Goal: Task Accomplishment & Management: Use online tool/utility

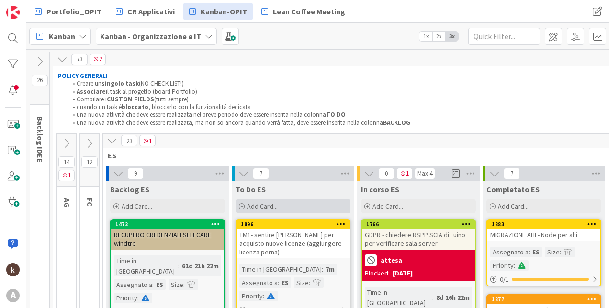
click at [277, 206] on span "Add Card..." at bounding box center [262, 206] width 31 height 9
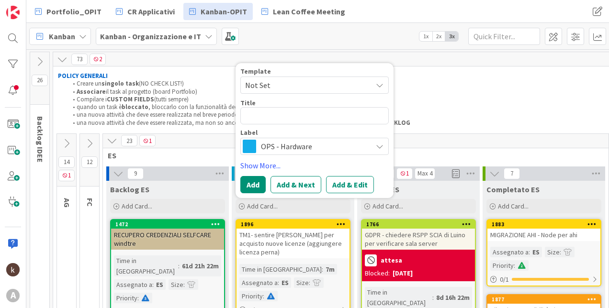
click at [300, 146] on span "OPS - Hardware" at bounding box center [314, 146] width 106 height 13
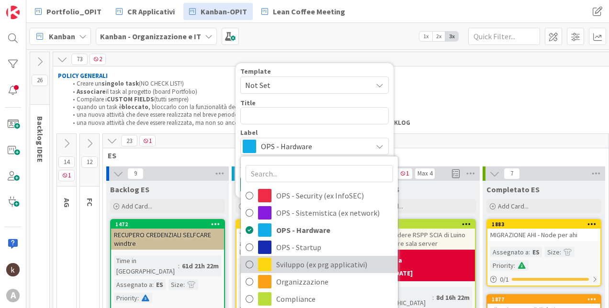
click at [287, 257] on span "Sviluppo (ex prg applicativi)" at bounding box center [334, 264] width 117 height 14
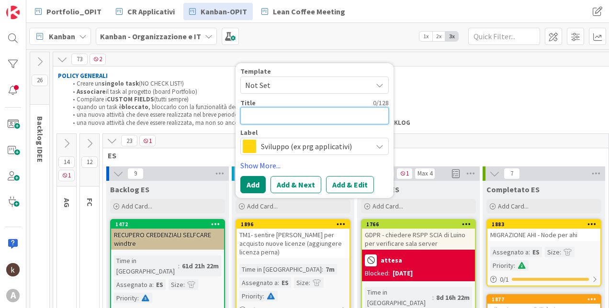
click at [280, 110] on textarea at bounding box center [314, 115] width 148 height 17
type textarea "A"
type textarea "x"
type textarea "AH"
type textarea "x"
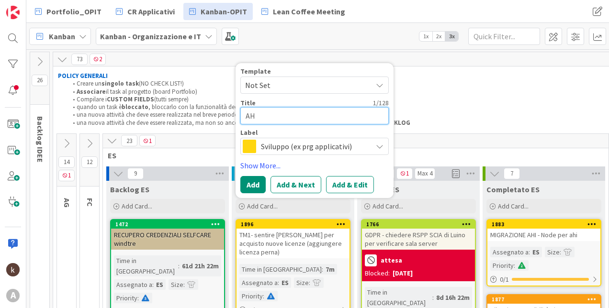
type textarea "AHI"
type textarea "x"
type textarea "AHI"
type textarea "x"
type textarea "AHI -"
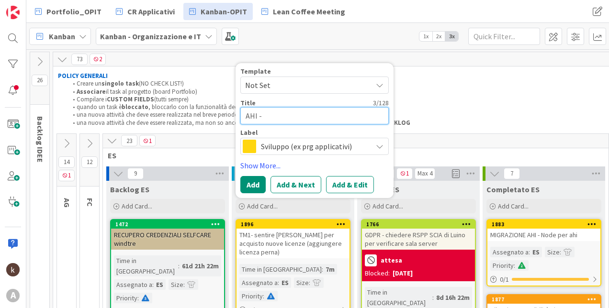
type textarea "x"
type textarea "AHI -"
type textarea "x"
type textarea "AHI - c"
type textarea "x"
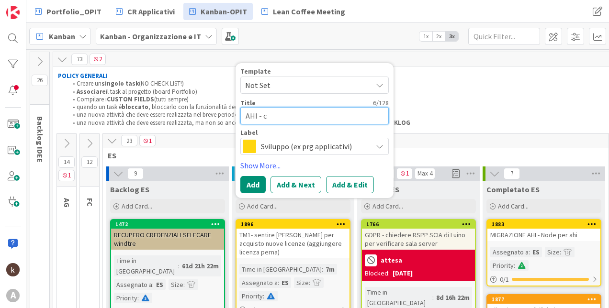
type textarea "AHI - ch"
type textarea "x"
type textarea "AHI - chi"
type textarea "x"
type textarea "AHI - chie"
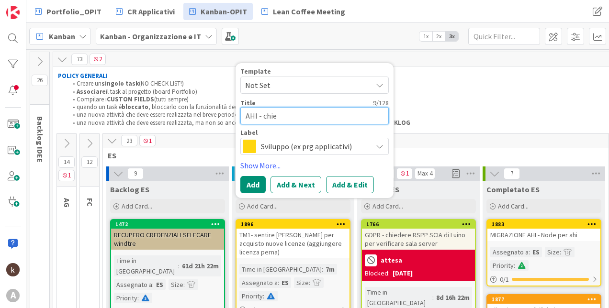
type textarea "x"
type textarea "AHI - chied"
type textarea "x"
type textarea "AHI - chiede"
type textarea "x"
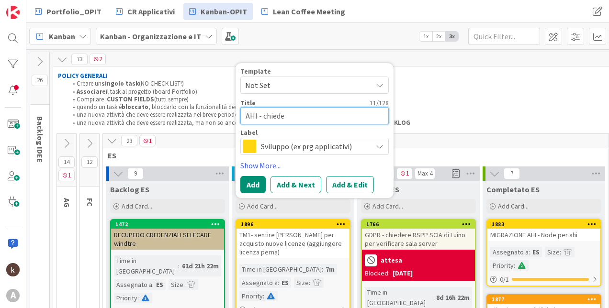
type textarea "AHI - chieder"
type textarea "x"
type textarea "AHI - chiedere"
type textarea "x"
type textarea "AHI - chiedere"
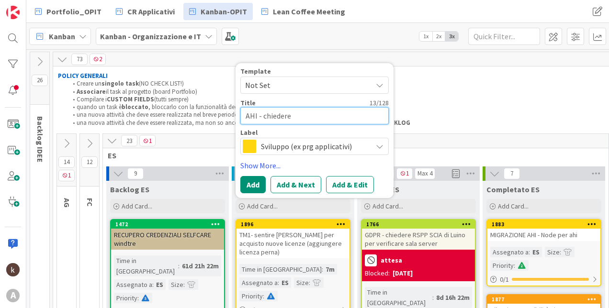
type textarea "x"
type textarea "AHI - chiedere a"
type textarea "x"
type textarea "AHI - chiedere a"
type textarea "x"
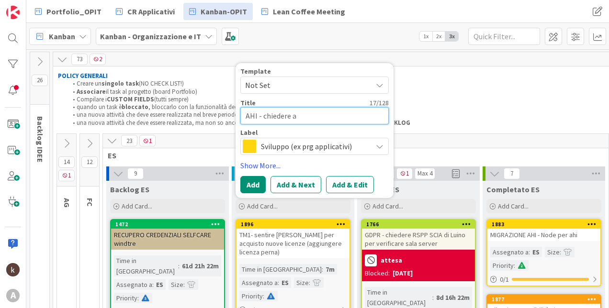
type textarea "AHI - chiedere a Z"
type textarea "x"
type textarea "AHI - chiedere a [PERSON_NAME]"
type textarea "x"
type textarea "AHI - chiedere a [PERSON_NAME]"
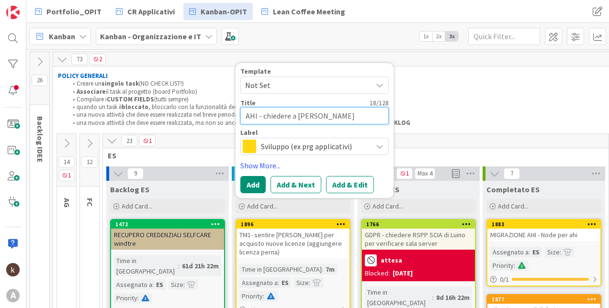
type textarea "x"
type textarea "AHI - chiedere a Zucc"
type textarea "x"
type textarea "AHI - chiedere a [PERSON_NAME]"
type textarea "x"
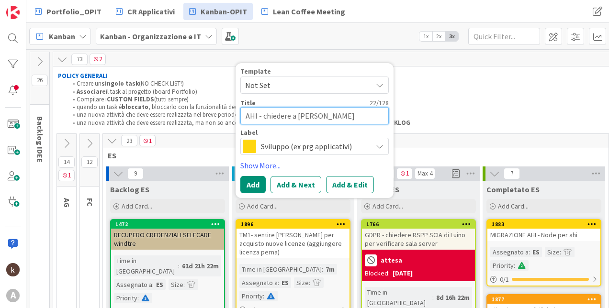
type textarea "AHI - chiedere a [PERSON_NAME]"
type textarea "x"
type textarea "AHI - chiedere a [PERSON_NAME]"
type textarea "x"
type textarea "AHI - chiedere a [PERSON_NAME]"
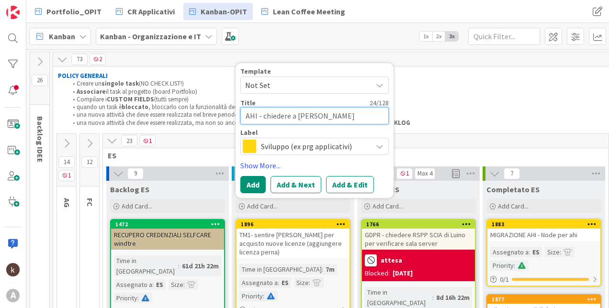
type textarea "x"
type textarea "AHI - chiedere a [PERSON_NAME]"
type textarea "x"
type textarea "AHI - chiedere a [PERSON_NAME]"
type textarea "x"
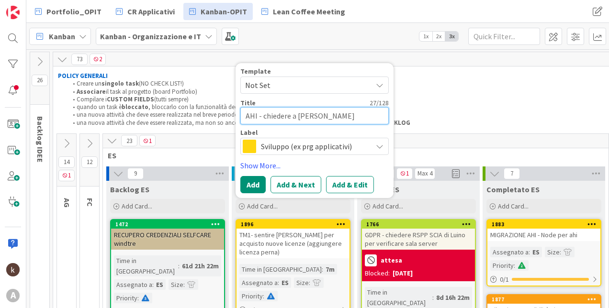
type textarea "AHI - chiedere a [PERSON_NAME] g"
type textarea "x"
type textarea "AHI - chiedere a [PERSON_NAME] gi"
type textarea "x"
type textarea "AHI - chiedere a [PERSON_NAME] gio"
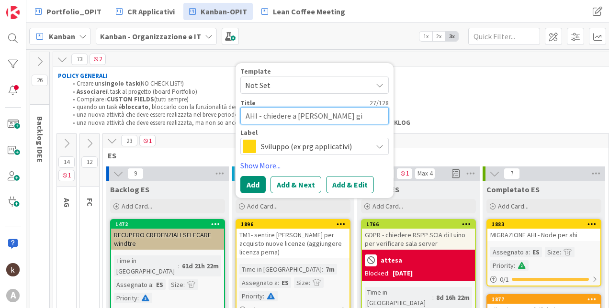
type textarea "x"
type textarea "AHI - chiedere a [PERSON_NAME] gior"
type textarea "x"
type textarea "AHI - chiedere a [PERSON_NAME] giorn"
type textarea "x"
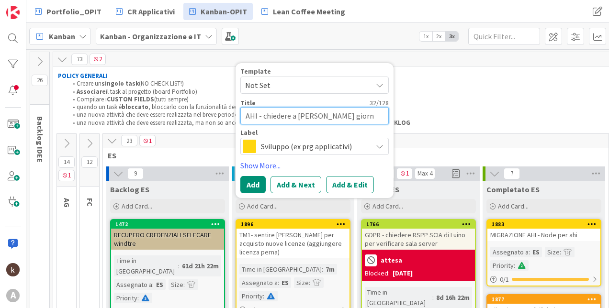
type textarea "AHI - chiedere a [PERSON_NAME] giorna"
type textarea "x"
type textarea "AHI - chiedere a [PERSON_NAME] giornat"
type textarea "x"
type textarea "AHI - chiedere a [PERSON_NAME] giornate"
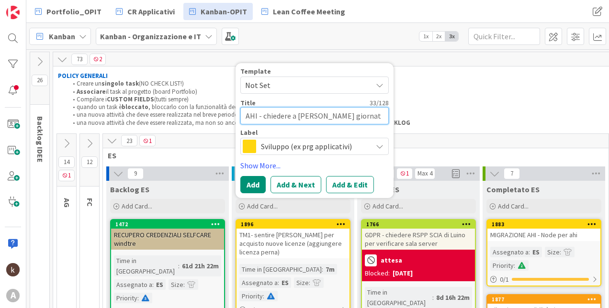
type textarea "x"
type textarea "AHI - chiedere a [PERSON_NAME] giornate"
type textarea "x"
type textarea "AHI - chiedere a [PERSON_NAME] giornate p"
type textarea "x"
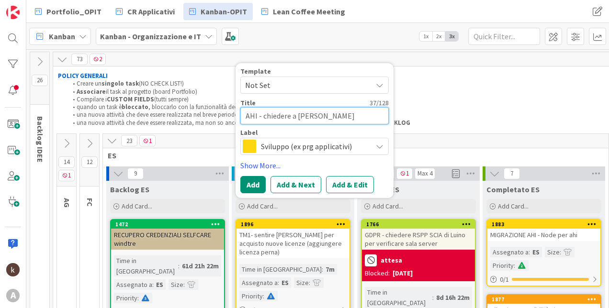
type textarea "AHI - chiedere a [PERSON_NAME] giornate pe"
type textarea "x"
type textarea "AHI - chiedere a [PERSON_NAME] giornate per"
type textarea "x"
type textarea "AHI - chiedere a [PERSON_NAME] giornate per"
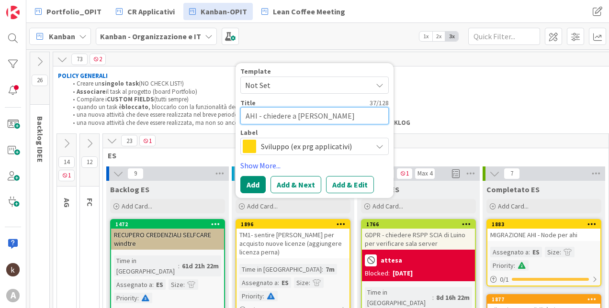
type textarea "x"
type textarea "AHI - chiedere a [PERSON_NAME] giornate per 2"
type textarea "x"
type textarea "AHI - chiedere a [PERSON_NAME] giornate per 20"
type textarea "x"
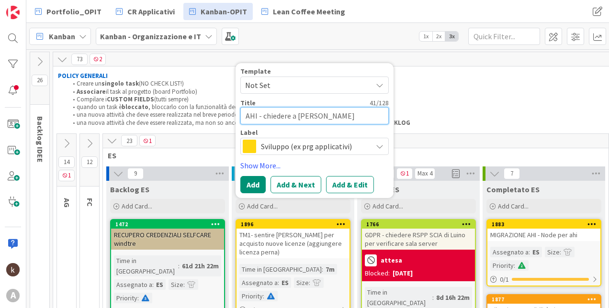
type textarea "AHI - chiedere a [PERSON_NAME] giornate per 202"
type textarea "x"
type textarea "AHI - chiedere a [PERSON_NAME] giornate per 2025"
type textarea "x"
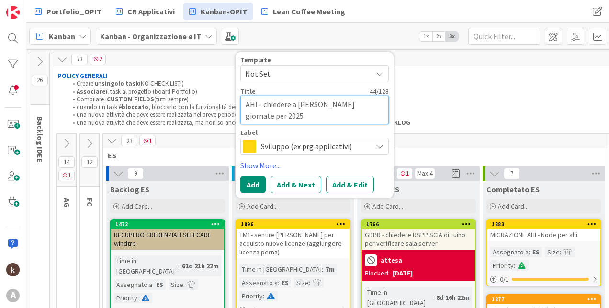
type textarea "AHI - chiedere a [PERSON_NAME] giornate per 2025"
type textarea "x"
type textarea "AHI - chiedere a [PERSON_NAME] giornate per 2025 -"
type textarea "x"
type textarea "AHI - chiedere a [PERSON_NAME] giornate per 2025 -"
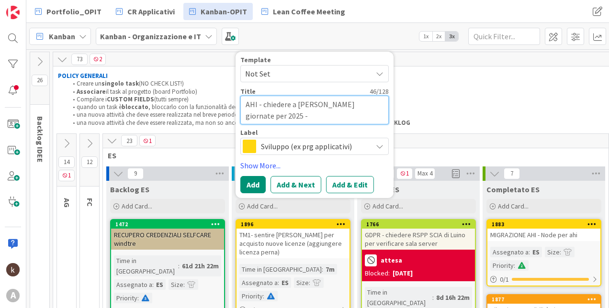
type textarea "x"
type textarea "AHI - chiedere a [PERSON_NAME] giornate per 2025 - a"
type textarea "x"
type textarea "AHI - chiedere a [PERSON_NAME] giornate per 2025 - at"
type textarea "x"
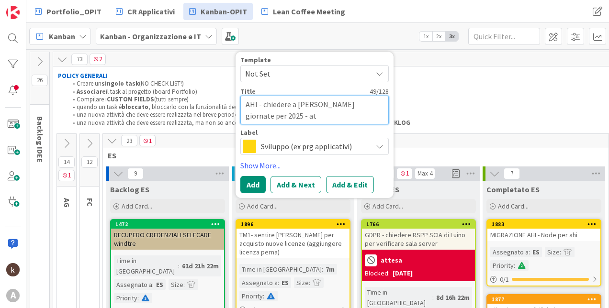
type textarea "AHI - chiedere a [PERSON_NAME] giornate per 2025 - att"
type textarea "x"
type textarea "AHI - chiedere a [PERSON_NAME] giornate per 2025 - atte"
type textarea "x"
type textarea "AHI - chiedere a [PERSON_NAME] giornate per 2025 - attes"
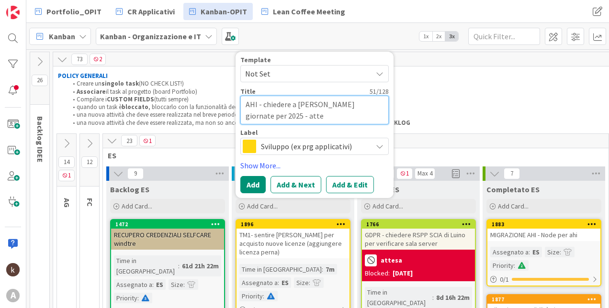
type textarea "x"
type textarea "AHI - chiedere a [PERSON_NAME] giornate per 2025 - attesa"
type textarea "x"
type textarea "AHI - chiedere a [PERSON_NAME] giornate per 2025 - attesa"
type textarea "x"
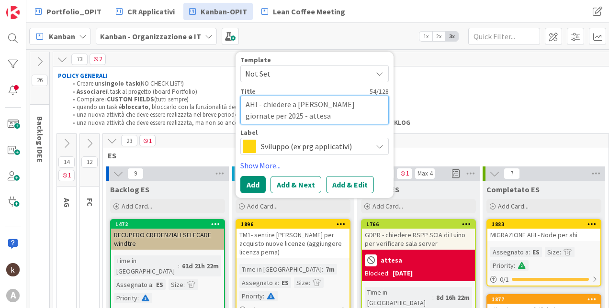
type textarea "AHI - chiedere a [PERSON_NAME] giornate per 2025 - attesa l"
type textarea "x"
type textarea "AHI - chiedere a [PERSON_NAME] giornate per 2025 - attesa"
type textarea "x"
type textarea "AHI - chiedere a [PERSON_NAME] giornate per 2025 - attesa €"
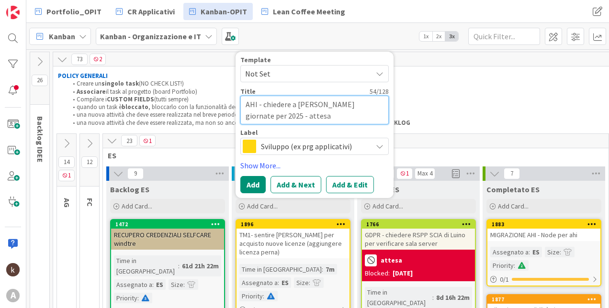
type textarea "x"
type textarea "AHI - chiedere a [PERSON_NAME] giornate per 2025 - attesa €"
type textarea "x"
type textarea "AHI - chiedere a [PERSON_NAME] giornate per 2025 - attesa € p"
type textarea "x"
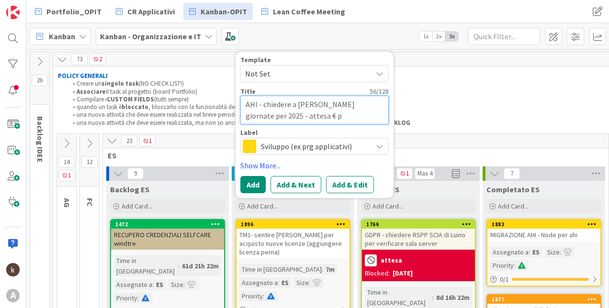
type textarea "AHI - chiedere a [PERSON_NAME] giornate per 2025 - attesa € pe"
type textarea "x"
type textarea "AHI - chiedere a [PERSON_NAME] giornate per 2025 - attesa € per"
type textarea "x"
type textarea "AHI - chiedere a [PERSON_NAME] giornate per 2025 - attesa € per"
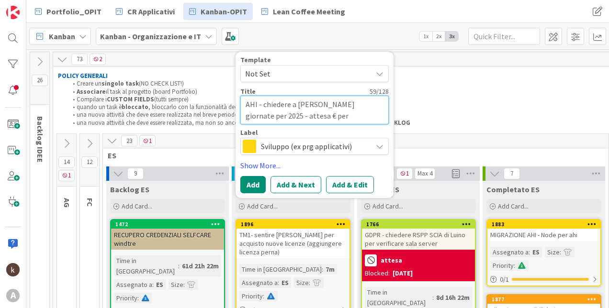
type textarea "x"
type textarea "AHI - chiedere a [PERSON_NAME] giornate per 2025 - attesa € per"
type textarea "x"
type textarea "AHI - chiedere a [PERSON_NAME] giornate per 2025 - attesa € pe"
type textarea "x"
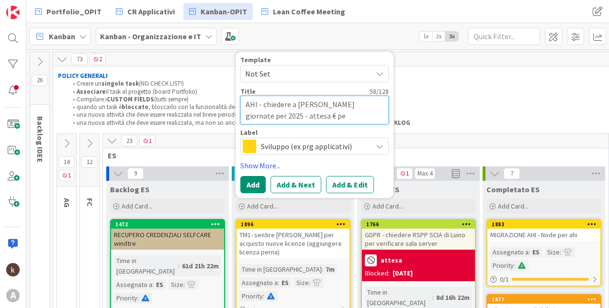
type textarea "AHI - chiedere a [PERSON_NAME] giornate per 2025 - attesa € p"
type textarea "x"
type textarea "AHI - chiedere a [PERSON_NAME] giornate per 2025 - attesa €"
type textarea "x"
type textarea "AHI - chiedere a [PERSON_NAME] giornate per 2025 - attesa €"
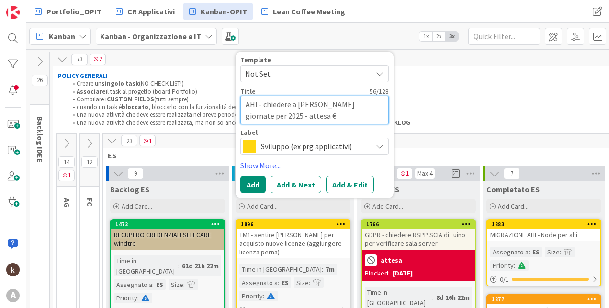
type textarea "x"
type textarea "AHI - chiedere a [PERSON_NAME] giornate per 2025 - attesa"
type textarea "x"
type textarea "AHI - chiedere a [PERSON_NAME] giornate per 2025 - attesa b"
type textarea "x"
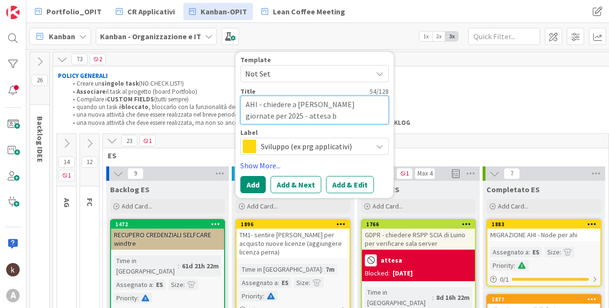
type textarea "AHI - chiedere a [PERSON_NAME] giornate per 2025 - attesa bu"
type textarea "x"
type textarea "AHI - chiedere a [PERSON_NAME] giornate per 2025 - attesa bud"
type textarea "x"
type textarea "AHI - chiedere a [PERSON_NAME] giornate per 2025 - attesa budg"
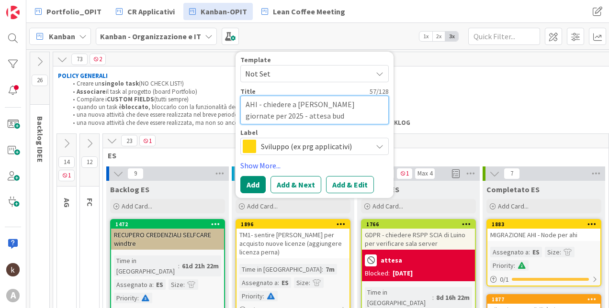
type textarea "x"
type textarea "AHI - chiedere a [PERSON_NAME] giornate per 2025 - attesa budge"
type textarea "x"
type textarea "AHI - chiedere a [PERSON_NAME] giornate per 2025 - attesa budget"
type textarea "x"
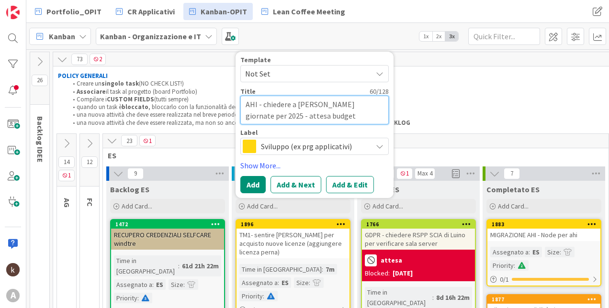
type textarea "AHI - chiedere a [PERSON_NAME] giornate per 2025 - attesa budget"
type textarea "x"
type textarea "AHI - chiedere a [PERSON_NAME] giornate per 2025 - attesa budget d"
type textarea "x"
type textarea "AHI - chiedere a [PERSON_NAME] giornate per 2025 - attesa budget da"
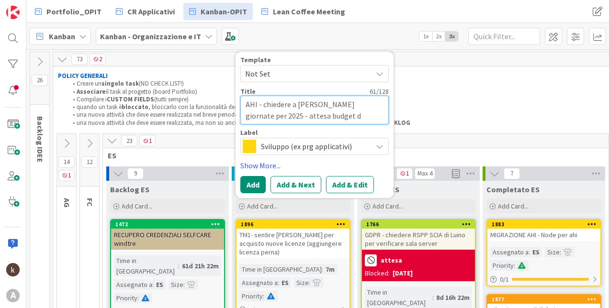
type textarea "x"
type textarea "AHI - chiedere a [PERSON_NAME] giornate per 2025 - attesa budget da"
type textarea "x"
type textarea "AHI - chiedere a [PERSON_NAME] giornate per 2025 - attesa budget da L"
type textarea "x"
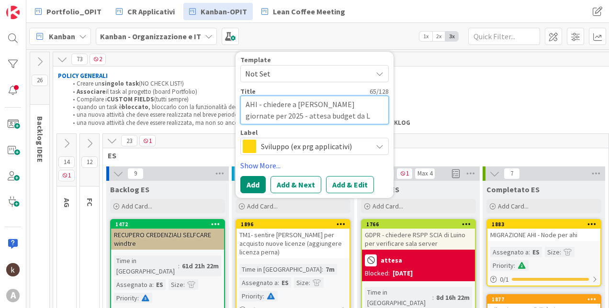
type textarea "AHI - chiedere a [PERSON_NAME] giornate per 2025 - attesa budget da [PERSON_NAM…"
type textarea "x"
type textarea "AHI - chiedere a [PERSON_NAME] giornate per 2025 - attesa budget da [PERSON_NAM…"
type textarea "x"
type textarea "AHI - chiedere a [PERSON_NAME] giornate per 2025 - attesa budget da [PERSON_NAM…"
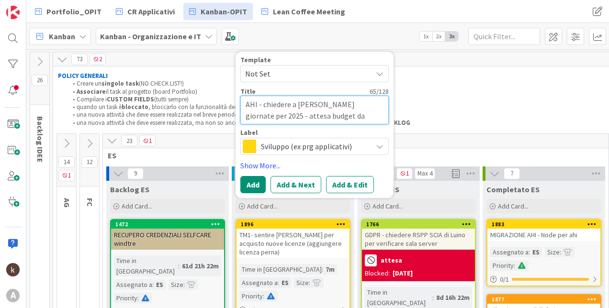
type textarea "x"
type textarea "AHI - chiedere a [PERSON_NAME] giornate per 2025 - attesa budget da [PERSON_NAM…"
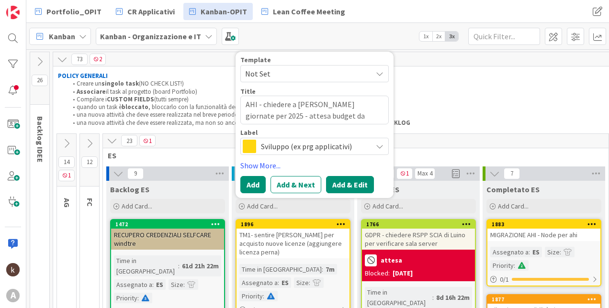
click at [346, 185] on button "Add & Edit" at bounding box center [350, 184] width 48 height 17
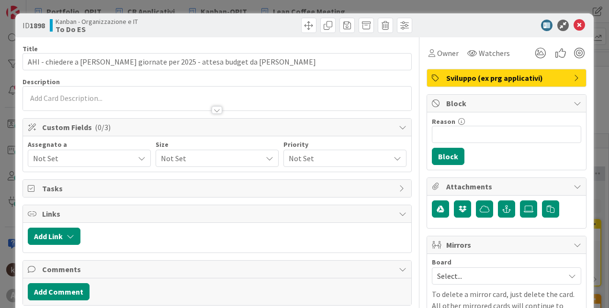
click at [106, 158] on span "Not Set" at bounding box center [83, 158] width 101 height 11
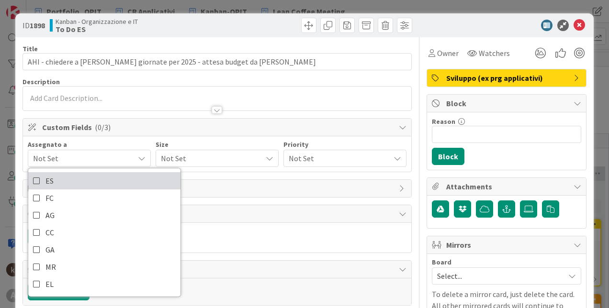
click at [98, 177] on link "ES" at bounding box center [104, 180] width 152 height 17
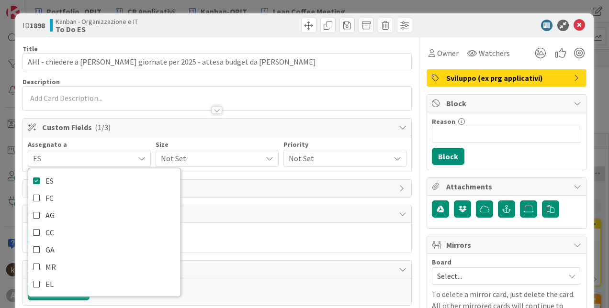
click at [190, 162] on span "Not Set" at bounding box center [209, 158] width 96 height 13
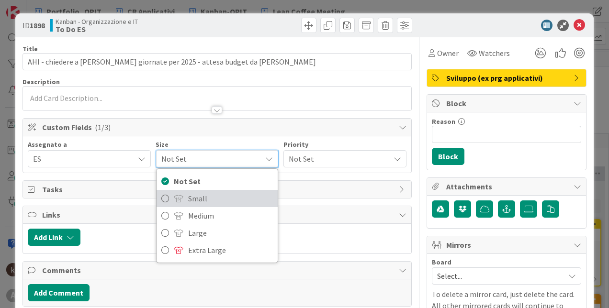
click at [204, 198] on span "Small" at bounding box center [230, 198] width 85 height 14
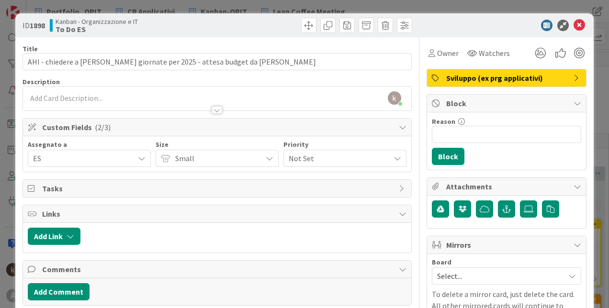
click at [346, 150] on div "Not Set" at bounding box center [344, 158] width 123 height 17
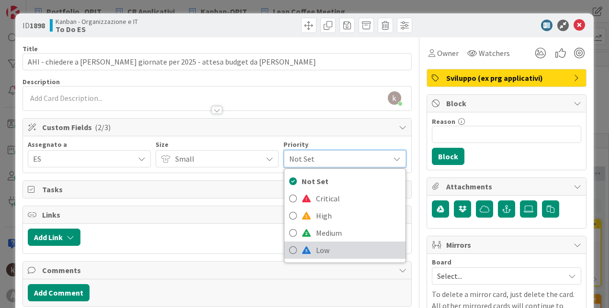
click at [330, 244] on span "Low" at bounding box center [358, 250] width 85 height 14
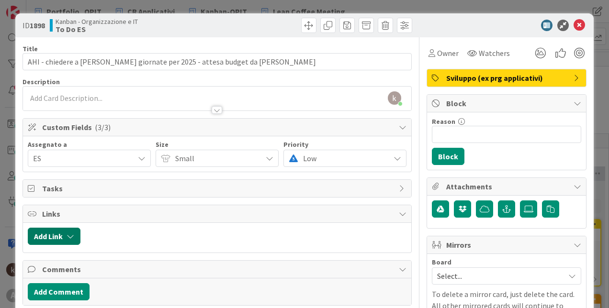
click at [71, 236] on icon "button" at bounding box center [71, 237] width 8 height 8
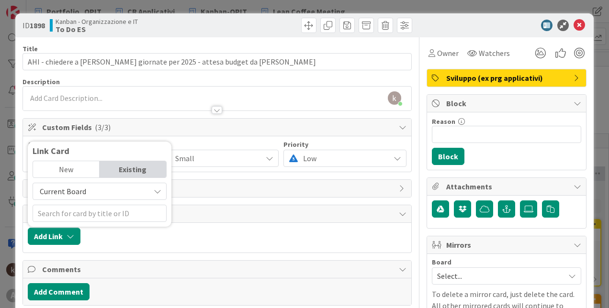
click at [95, 192] on span "Current Board" at bounding box center [91, 191] width 107 height 13
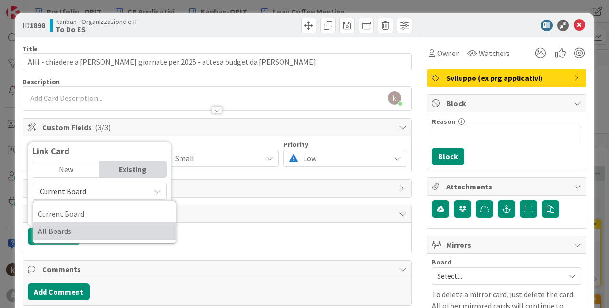
click at [93, 227] on span "All Boards" at bounding box center [104, 231] width 133 height 14
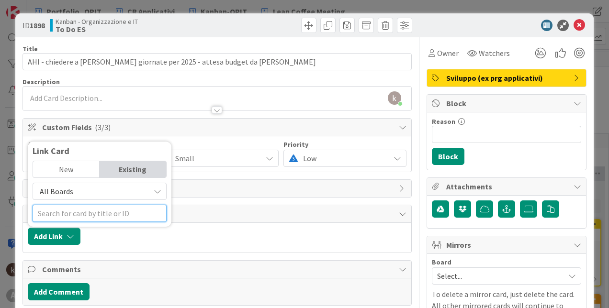
click at [96, 210] on input "text" at bounding box center [100, 213] width 134 height 17
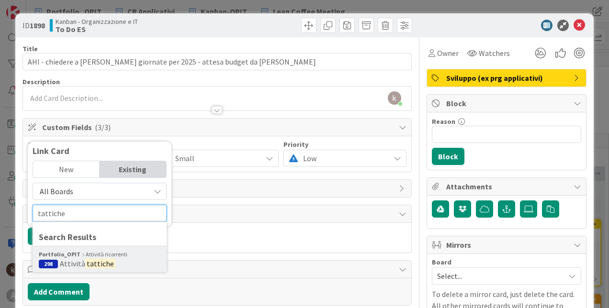
type input "tattiche"
click at [92, 257] on div "Portfolio_OPIT Attività ricorrenti" at bounding box center [100, 254] width 122 height 9
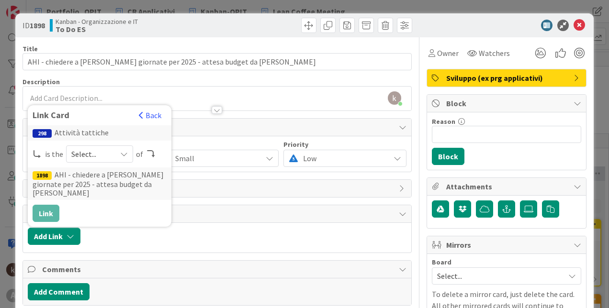
click at [91, 172] on div "298 Attività tattiche is the Select... of 1898 AHI - chiedere a [PERSON_NAME] g…" at bounding box center [100, 173] width 134 height 97
click at [93, 161] on span "Select..." at bounding box center [91, 153] width 40 height 13
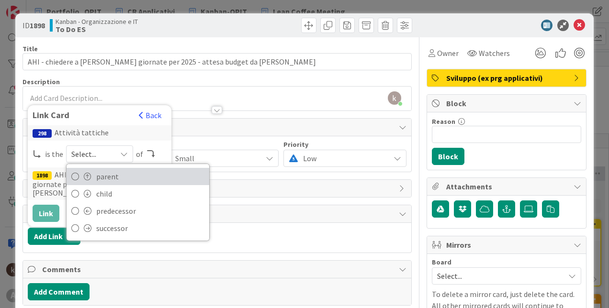
click at [93, 181] on link "parent" at bounding box center [138, 176] width 143 height 17
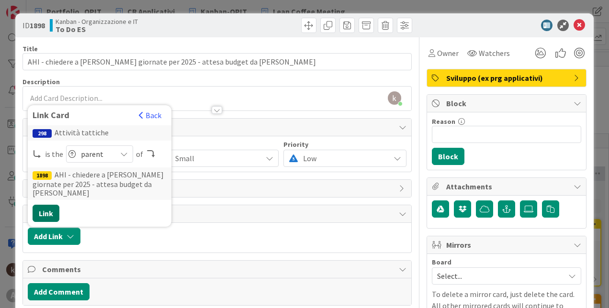
click at [44, 211] on button "Link" at bounding box center [46, 213] width 27 height 17
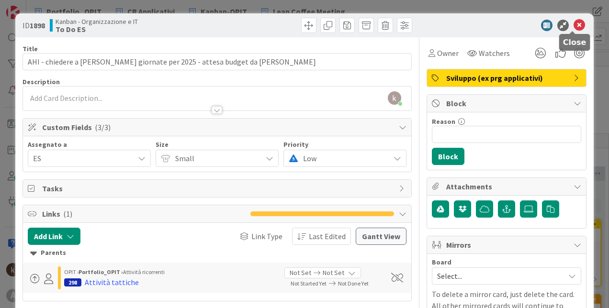
click at [574, 26] on icon at bounding box center [578, 25] width 11 height 11
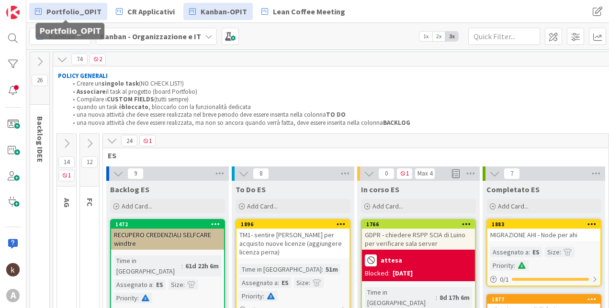
click at [69, 11] on span "Portfolio_OPIT" at bounding box center [73, 11] width 55 height 11
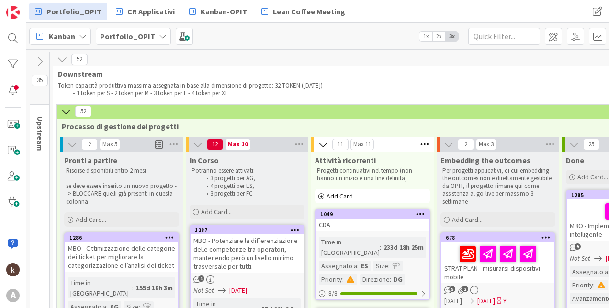
click at [42, 63] on icon at bounding box center [39, 61] width 11 height 11
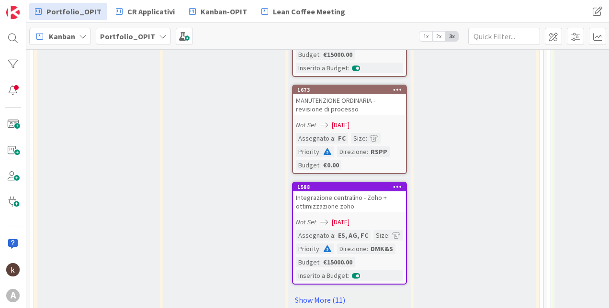
scroll to position [1005, 0]
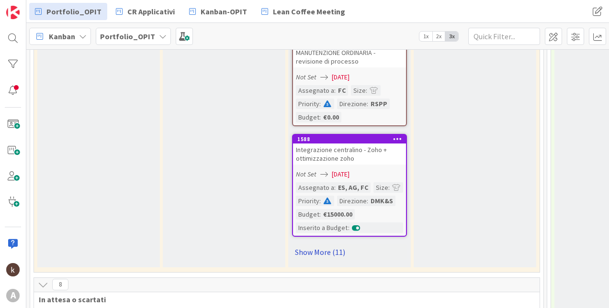
click at [330, 251] on link "Show More (11)" at bounding box center [349, 252] width 115 height 15
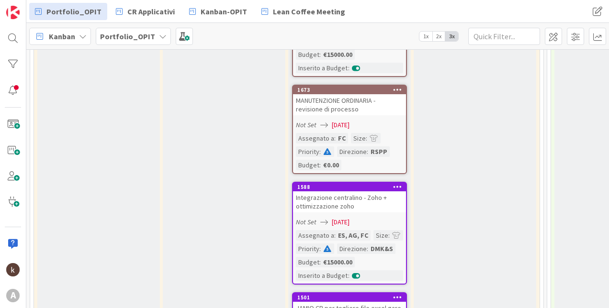
scroll to position [861, 0]
